Goal: Task Accomplishment & Management: Complete application form

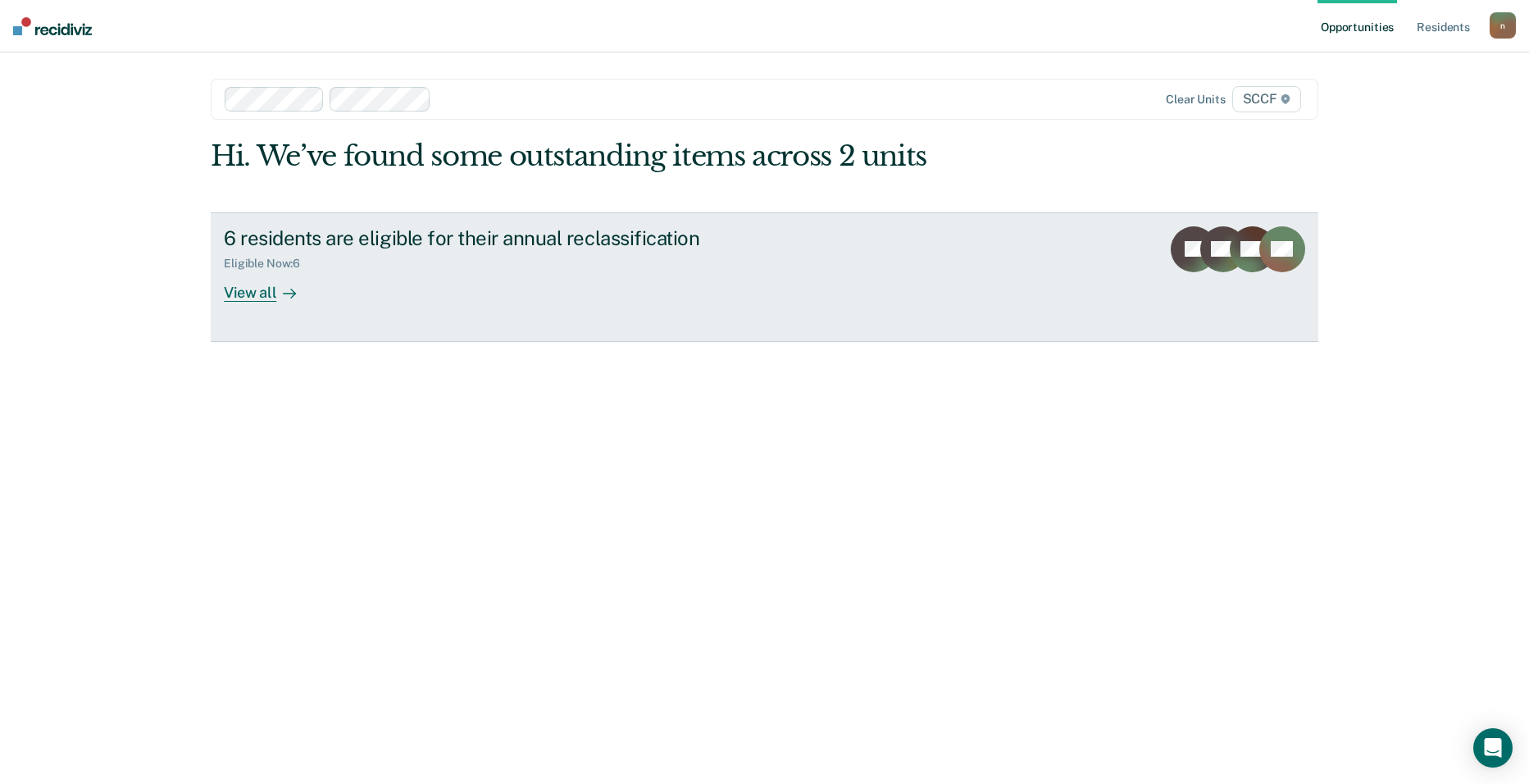
click at [251, 282] on div "View all" at bounding box center [270, 286] width 92 height 32
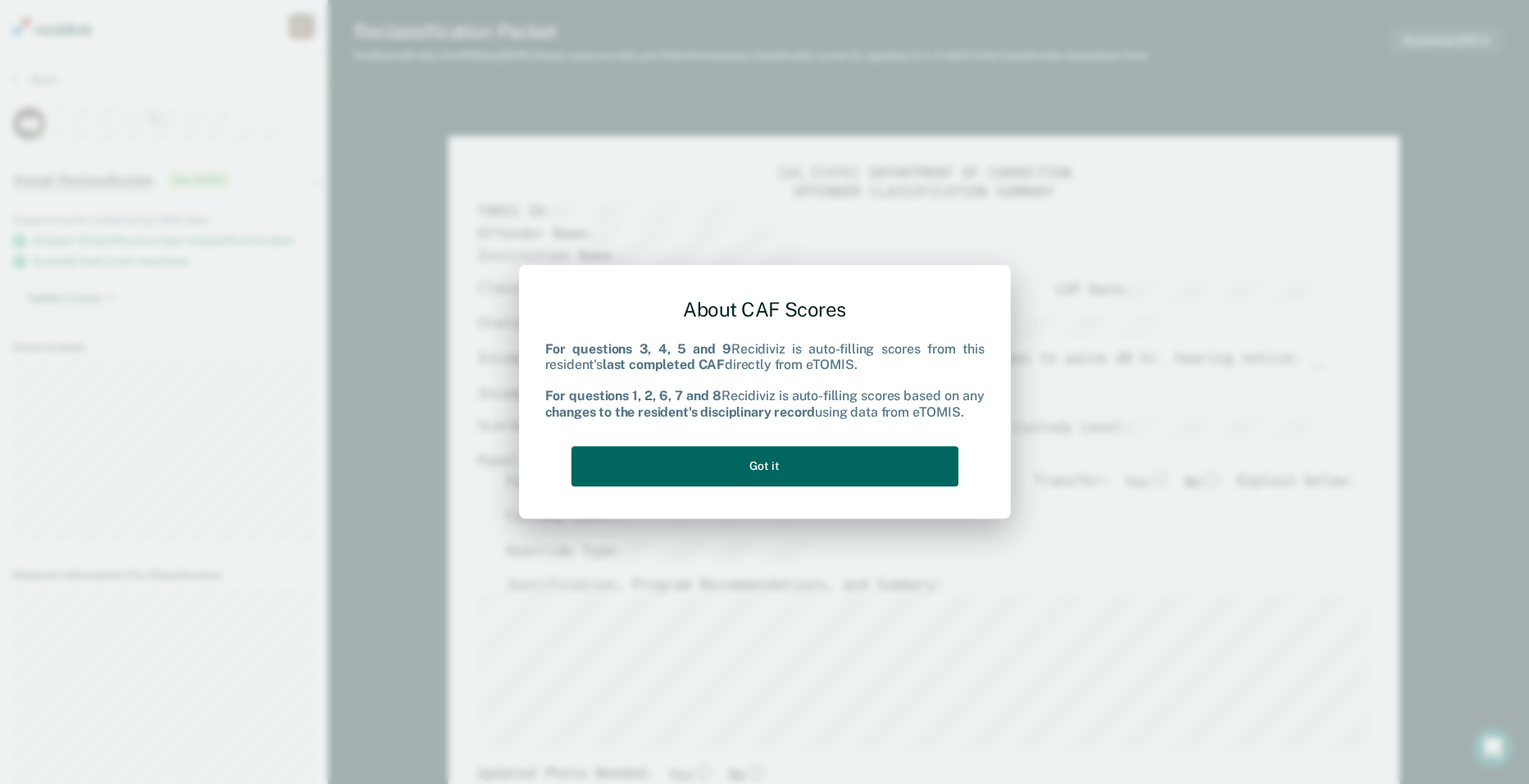
click at [798, 478] on button "Got it" at bounding box center [764, 465] width 387 height 40
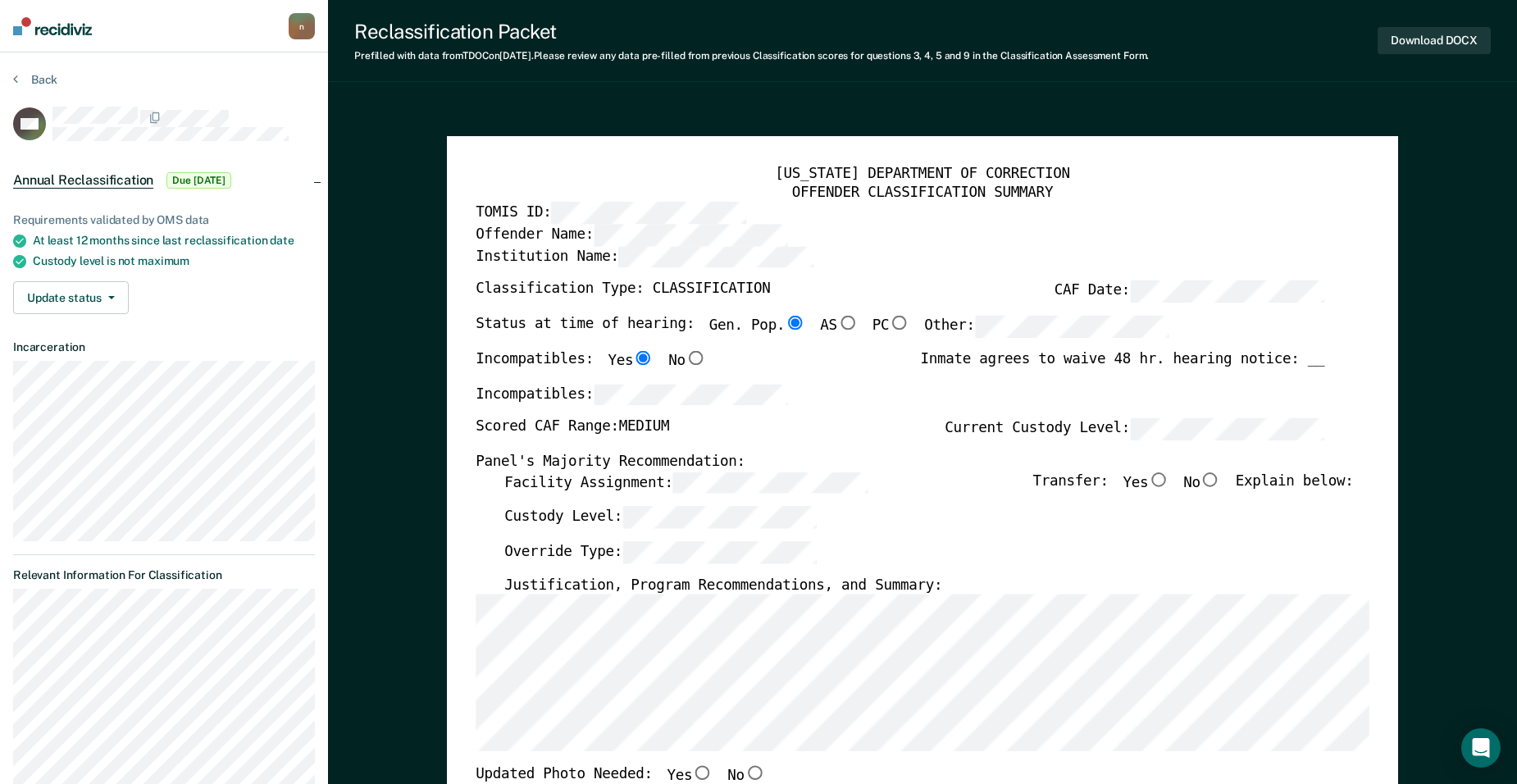
click at [994, 302] on div "Classification Type: CLASSIFICATION CAF Date:" at bounding box center [900, 298] width 849 height 34
click at [712, 295] on label "Classification Type: CLASSIFICATION" at bounding box center [623, 292] width 294 height 23
click at [1420, 37] on button "Download DOCX" at bounding box center [1434, 41] width 113 height 27
type textarea "x"
